Goal: Task Accomplishment & Management: Use online tool/utility

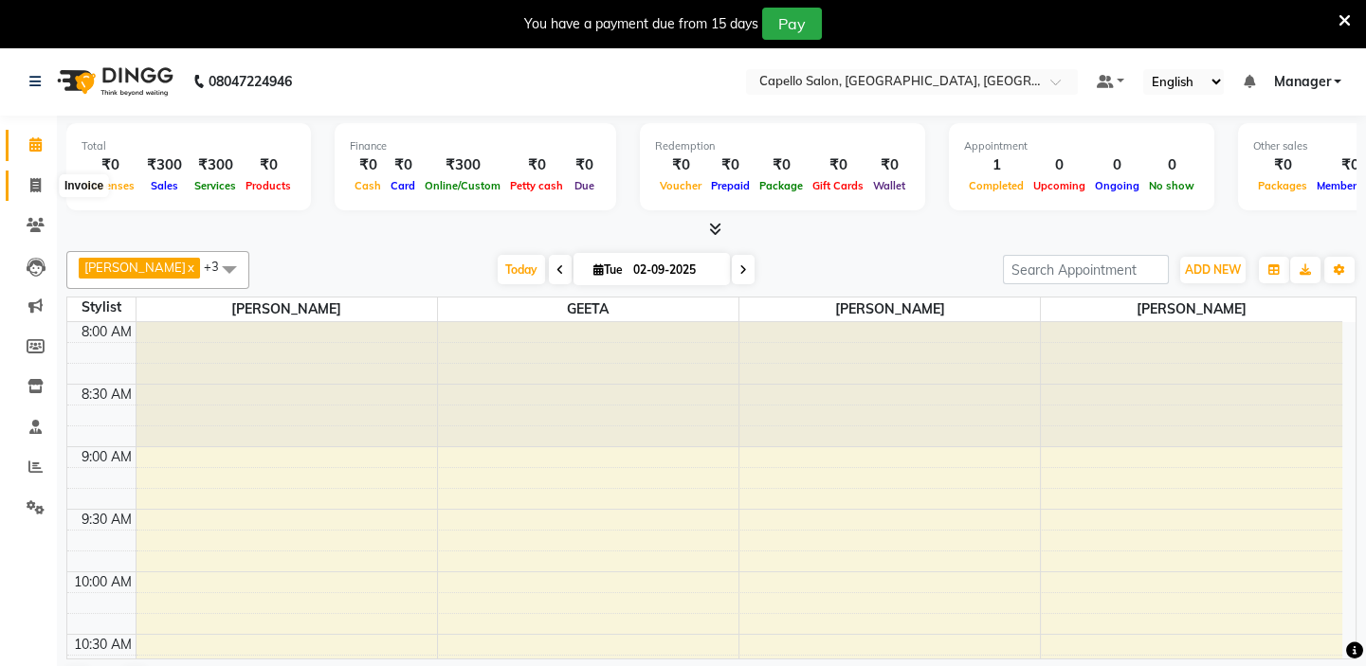
click at [34, 187] on icon at bounding box center [35, 185] width 10 height 14
select select "4763"
select select "service"
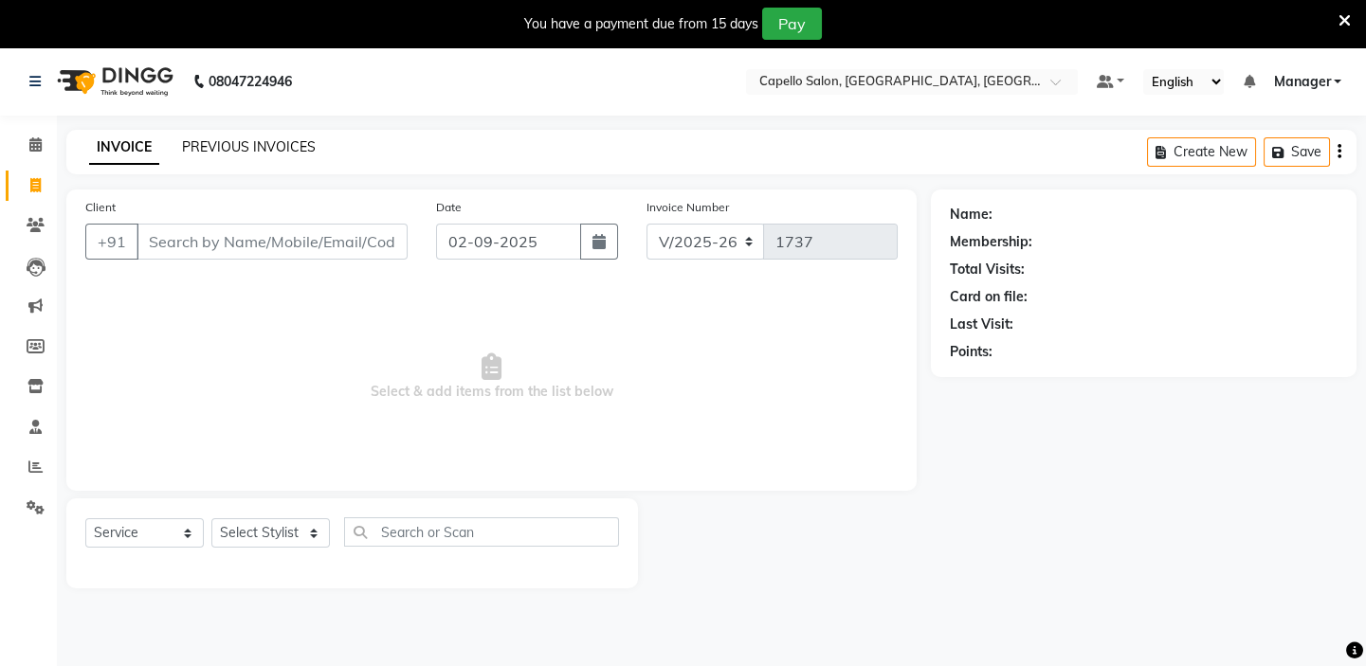
click at [209, 147] on link "PREVIOUS INVOICES" at bounding box center [249, 146] width 134 height 17
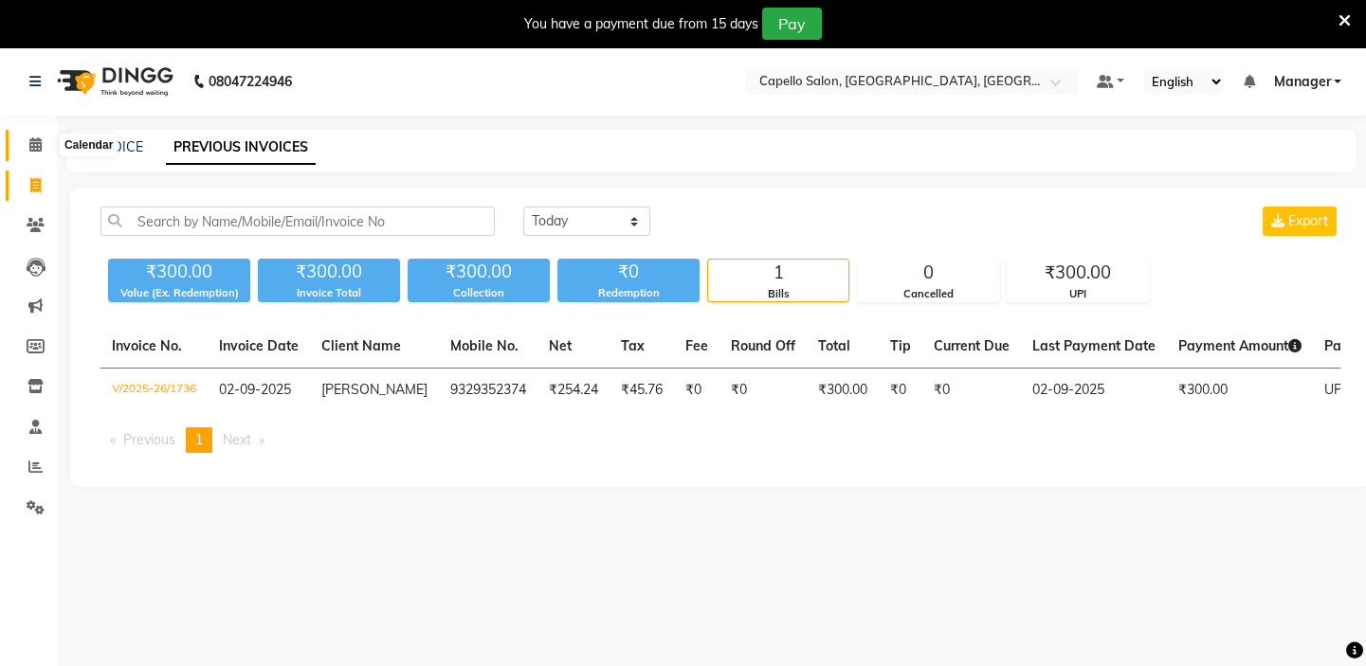
click at [32, 151] on icon at bounding box center [35, 144] width 12 height 14
